Goal: Check status: Check status

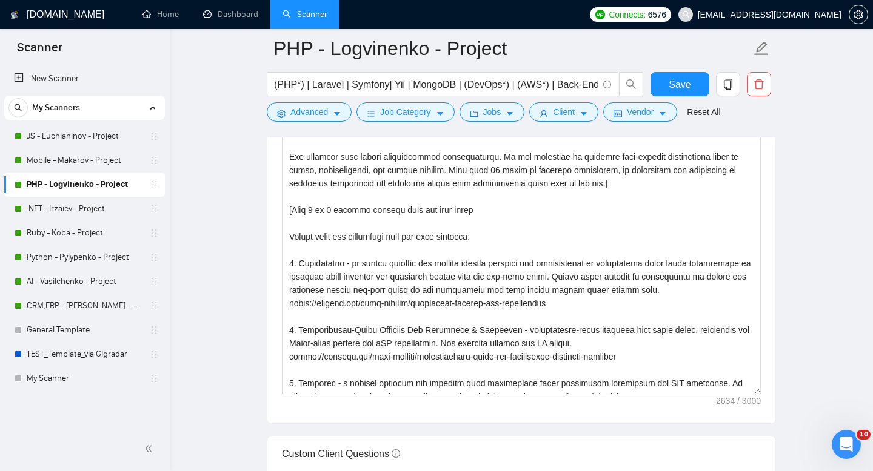
scroll to position [87, 0]
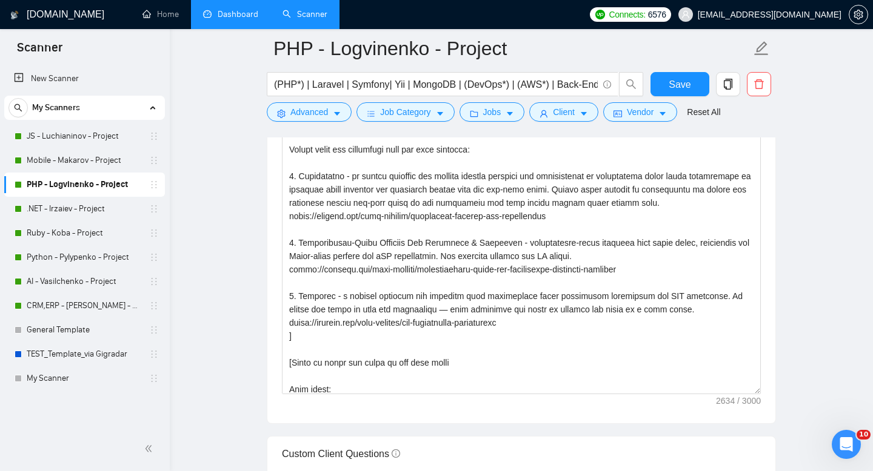
click at [227, 16] on link "Dashboard" at bounding box center [230, 14] width 55 height 10
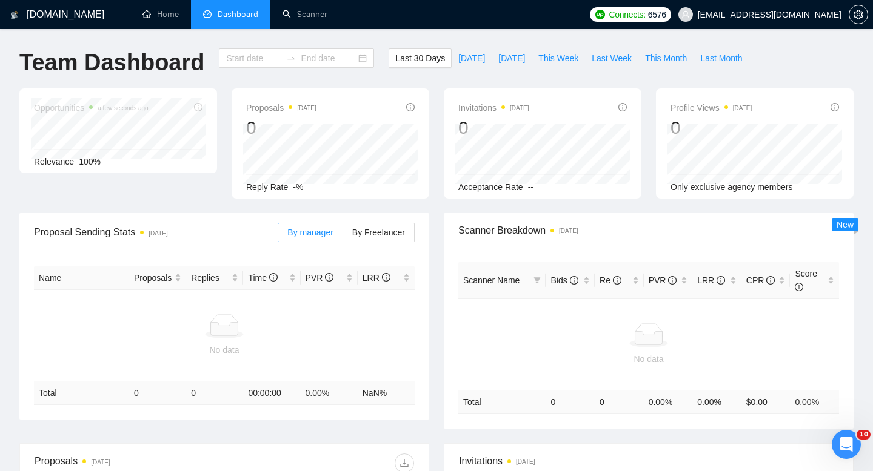
type input "[DATE]"
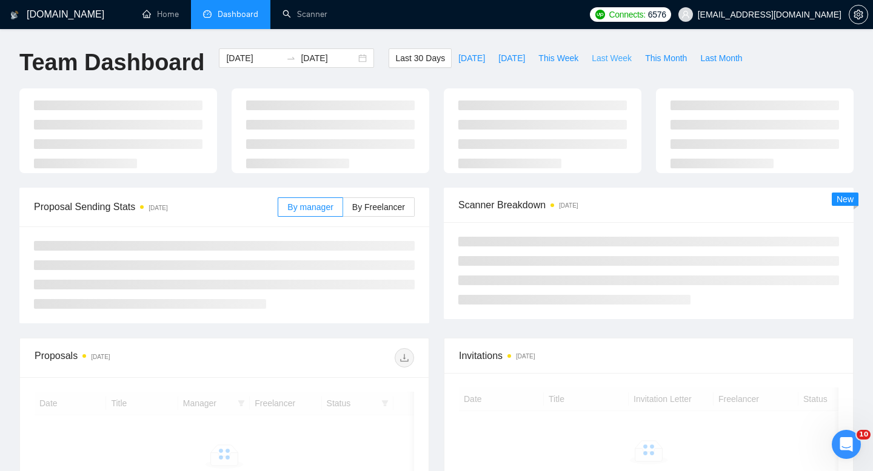
click at [617, 59] on span "Last Week" at bounding box center [611, 58] width 40 height 13
type input "[DATE]"
